Goal: Connect with others

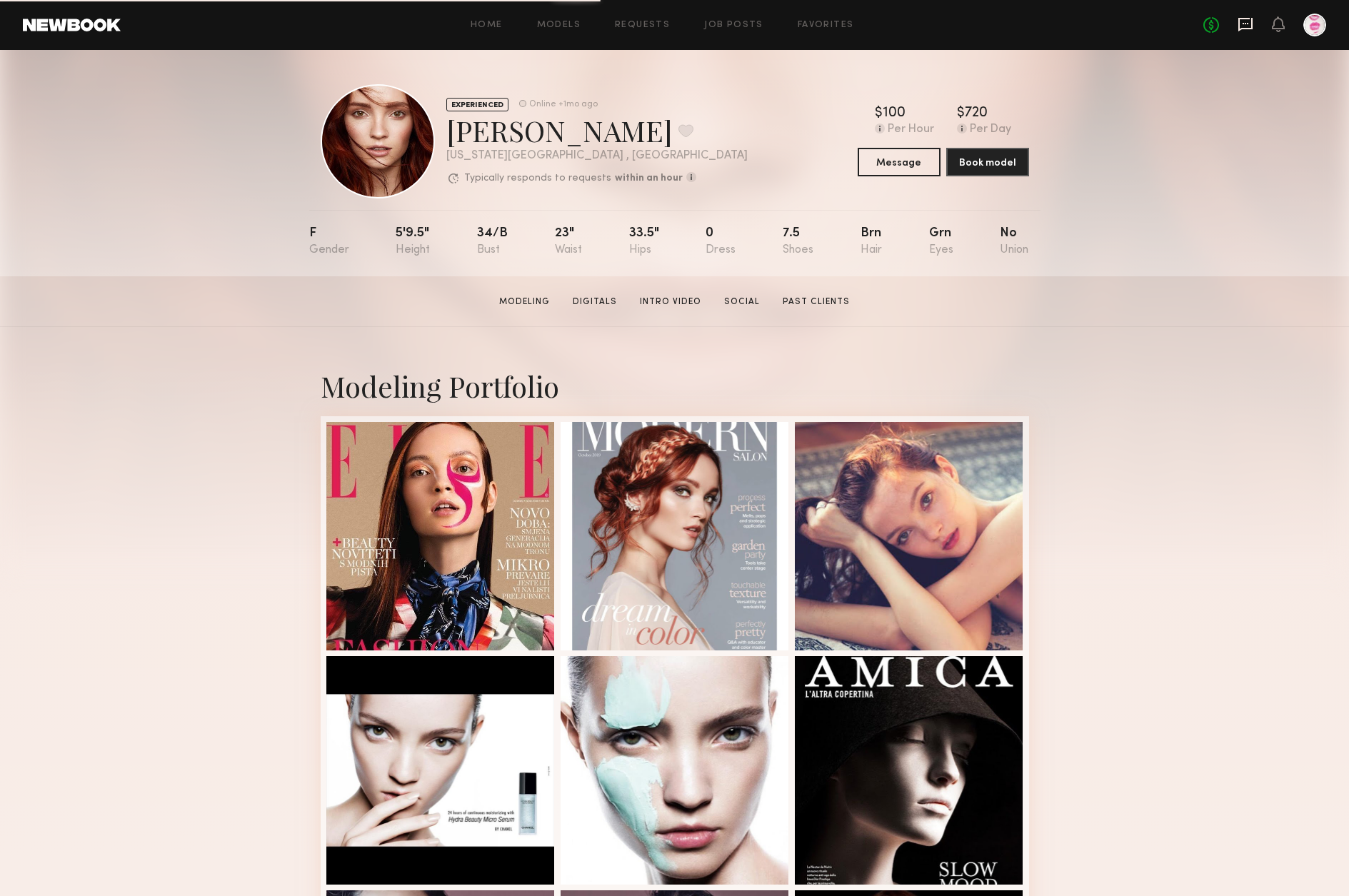
click at [1247, 21] on icon at bounding box center [1245, 25] width 16 height 16
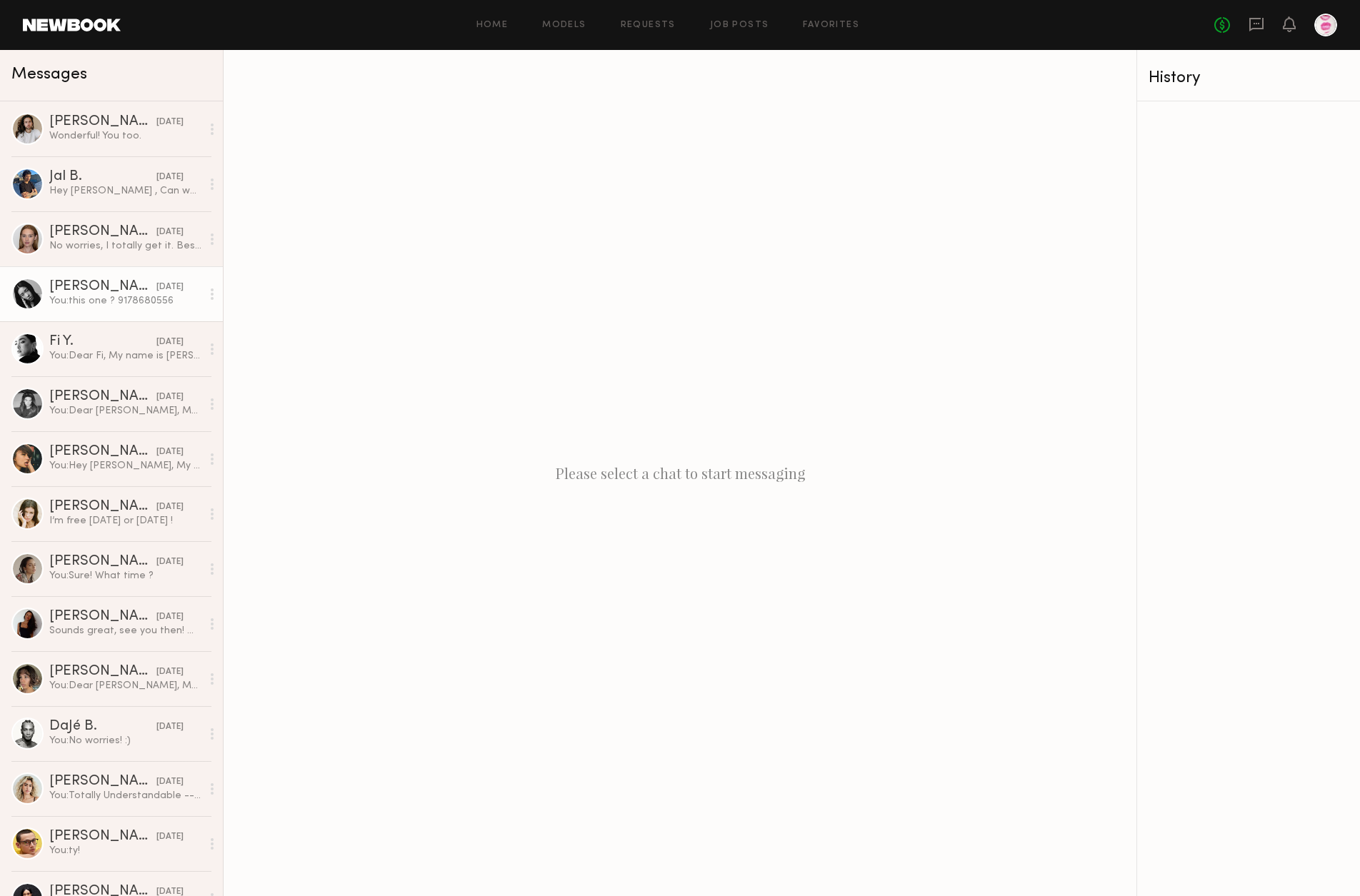
click at [82, 290] on div "Yun G." at bounding box center [103, 287] width 107 height 15
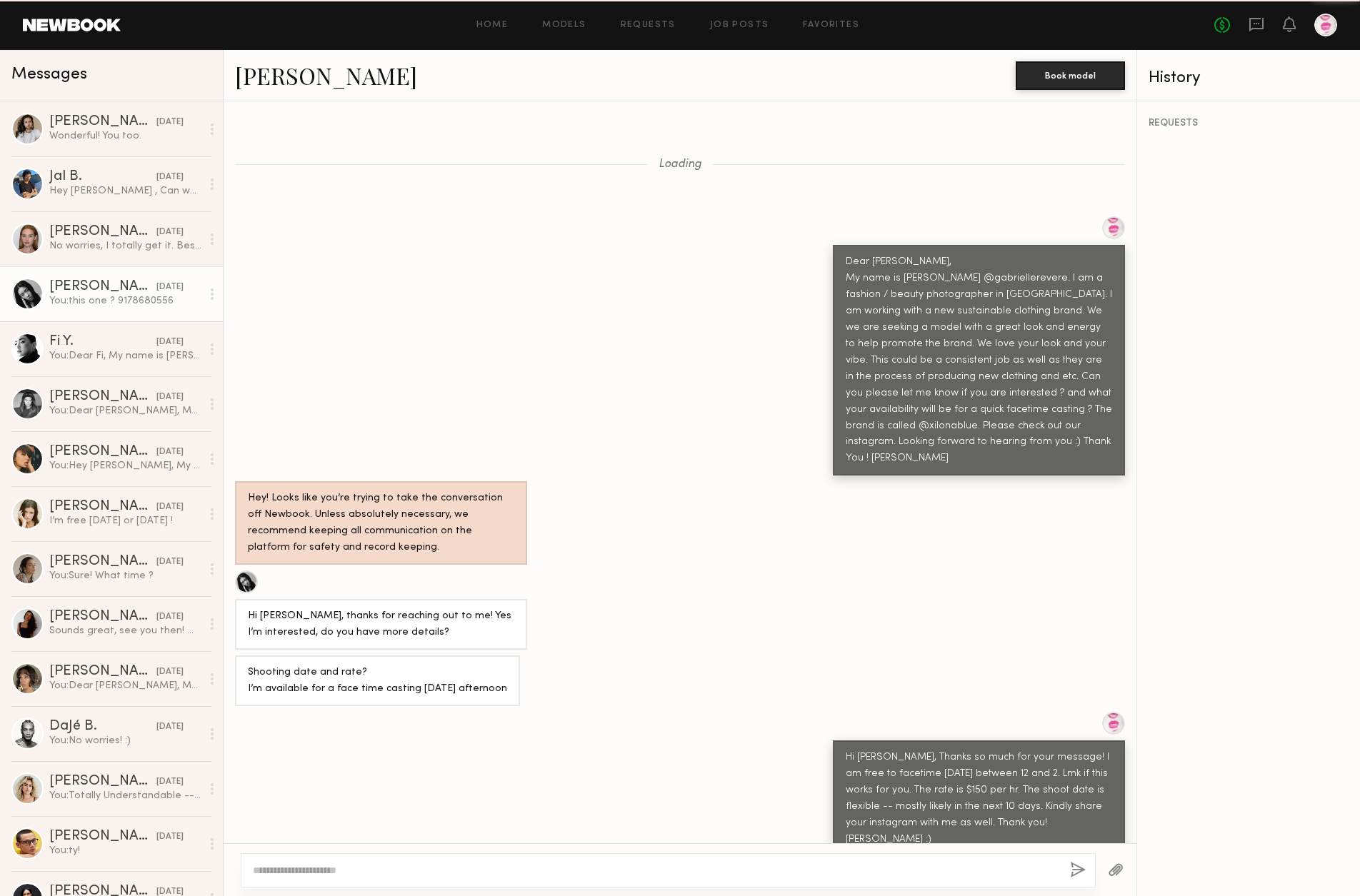
scroll to position [601, 0]
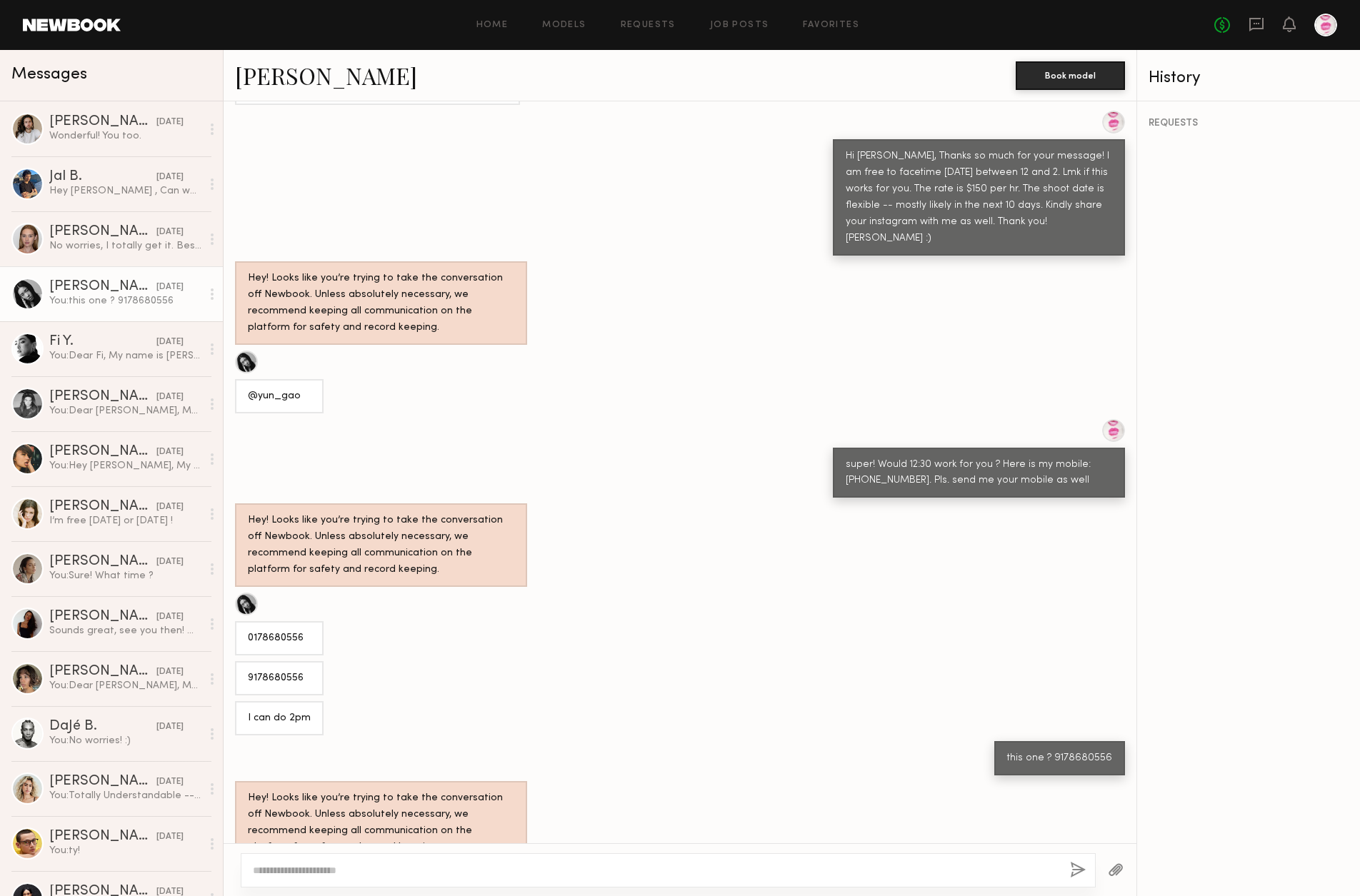
click at [250, 351] on div at bounding box center [246, 362] width 23 height 23
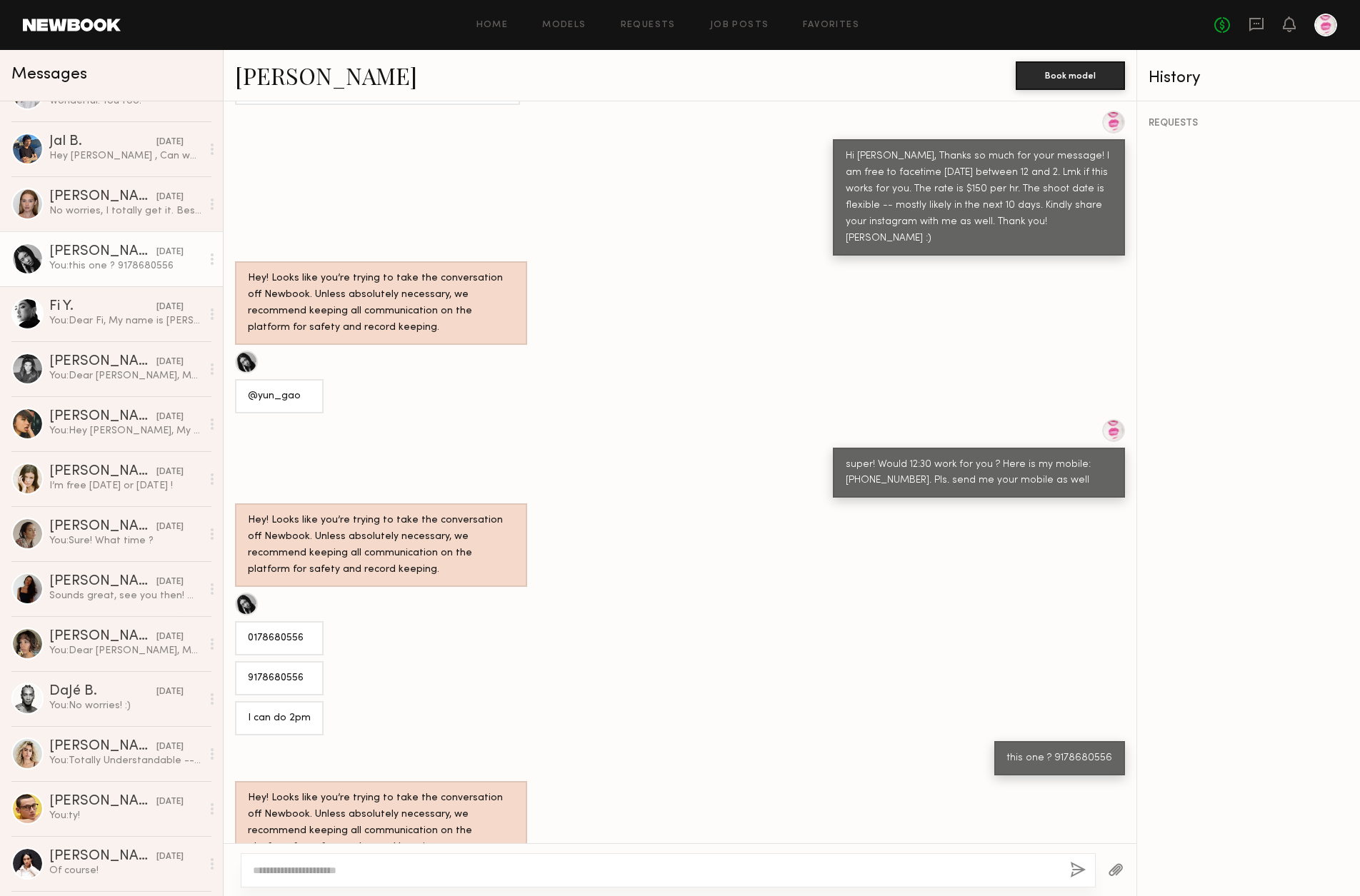
scroll to position [0, 0]
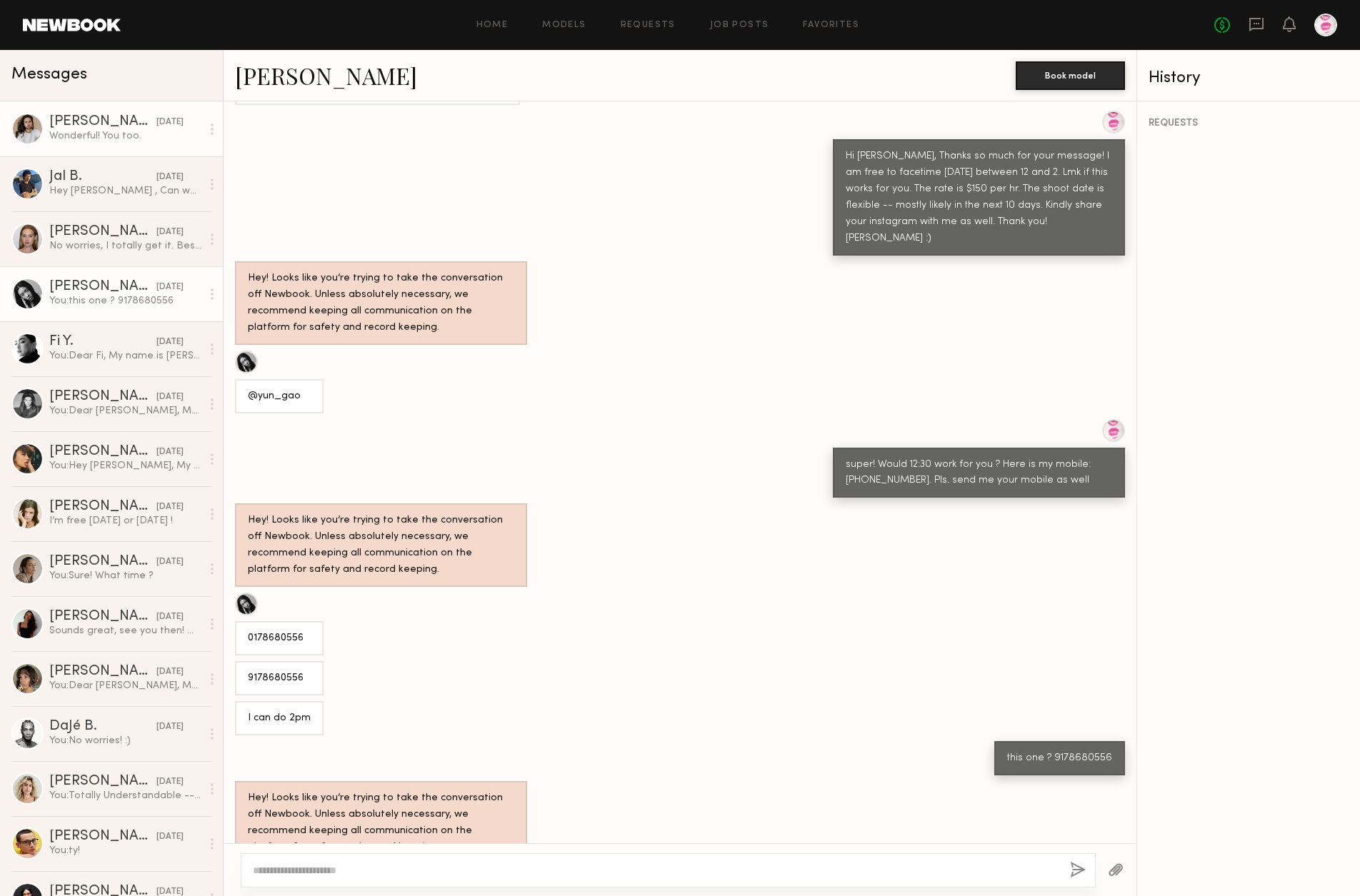
click at [26, 127] on div at bounding box center [28, 129] width 32 height 32
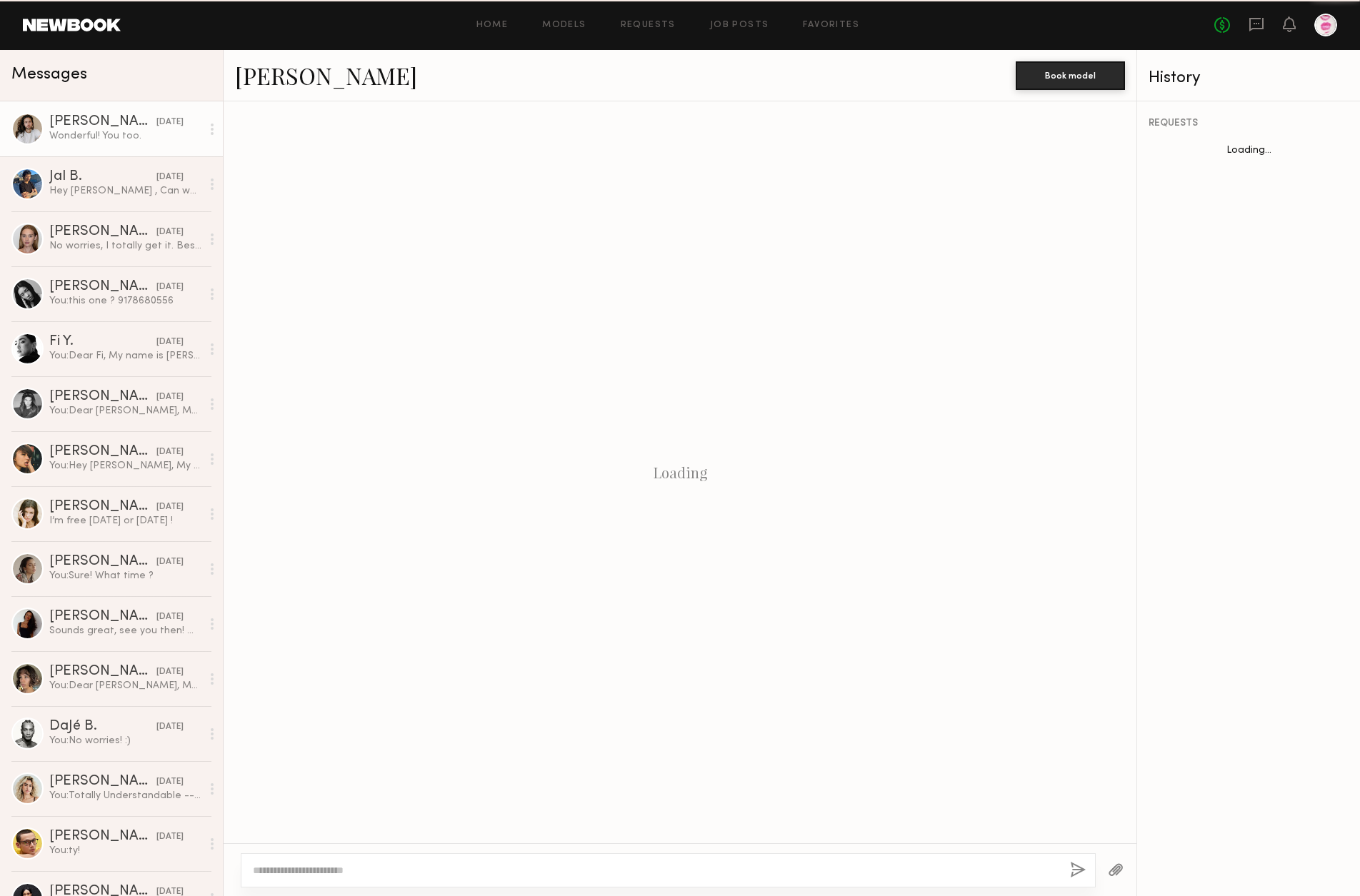
scroll to position [1495, 0]
